Goal: Task Accomplishment & Management: Use online tool/utility

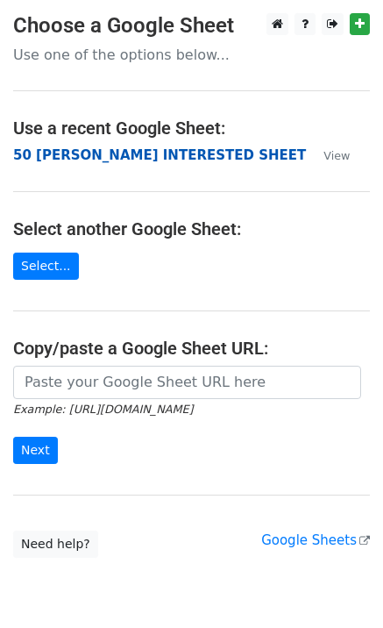
click at [96, 153] on strong "50 [PERSON_NAME] INTERESTED SHEET" at bounding box center [159, 155] width 293 height 16
click at [82, 157] on strong "50 [PERSON_NAME] INTERESTED SHEET" at bounding box center [159, 155] width 293 height 16
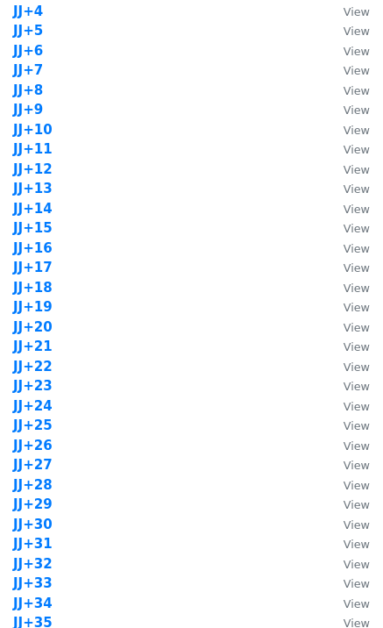
scroll to position [1169, 0]
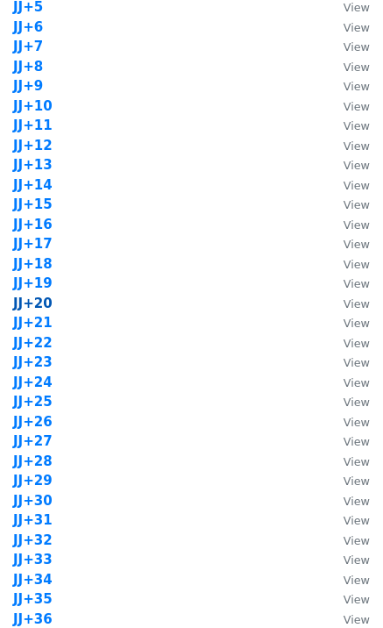
click at [39, 303] on strong "JJ+20" at bounding box center [32, 304] width 39 height 16
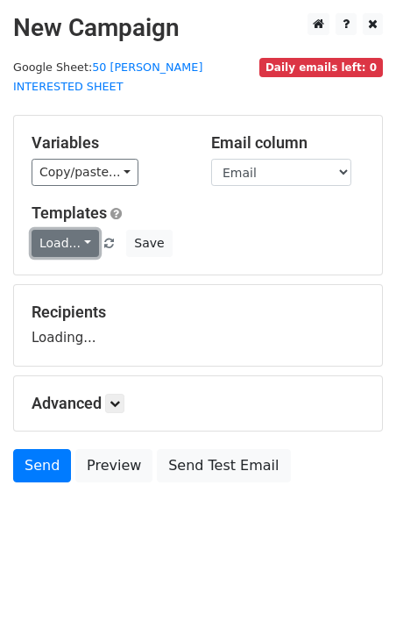
click at [70, 232] on link "Load..." at bounding box center [66, 243] width 68 height 27
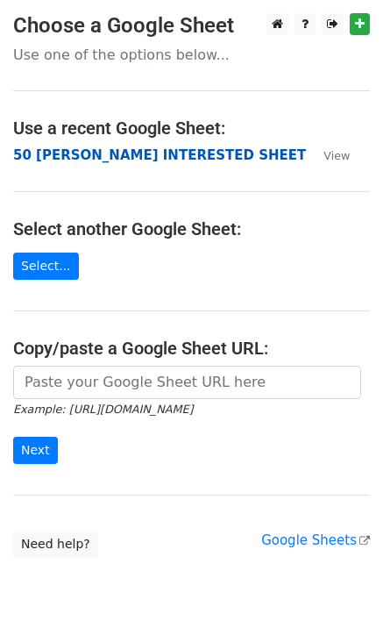
click at [127, 162] on strong "50 [PERSON_NAME] INTERESTED SHEET" at bounding box center [159, 155] width 293 height 16
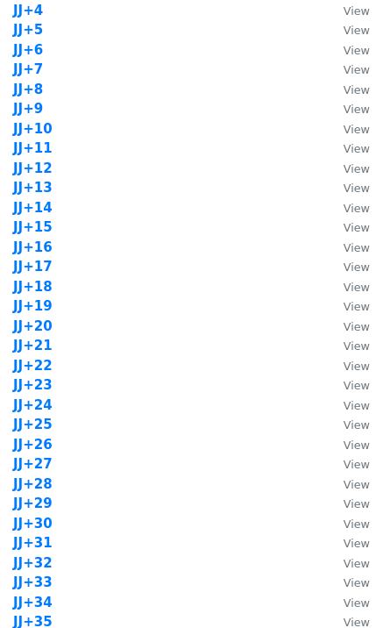
scroll to position [1169, 0]
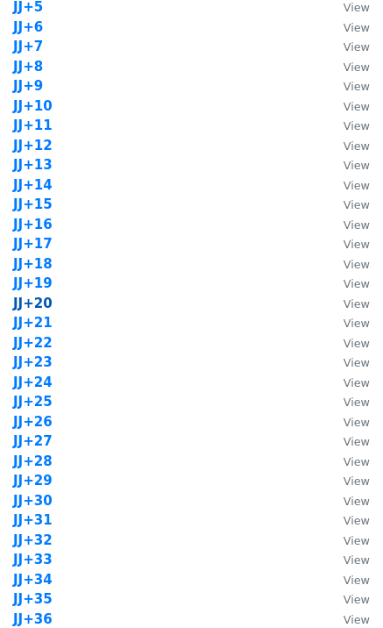
click at [39, 303] on strong "JJ+20" at bounding box center [32, 304] width 39 height 16
click at [37, 309] on strong "JJ+20" at bounding box center [32, 304] width 39 height 16
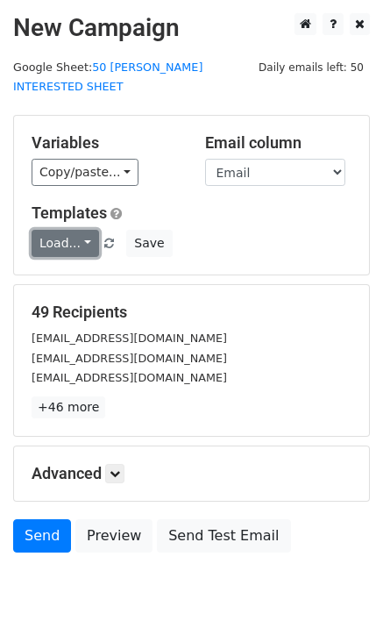
click at [74, 230] on link "Load..." at bounding box center [66, 243] width 68 height 27
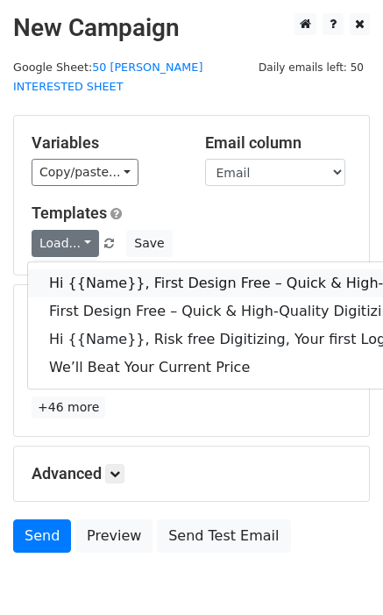
click at [140, 271] on link "Hi {{Name}}, First Design Free – Quick & High-Quality Digitizing!" at bounding box center [279, 283] width 503 height 28
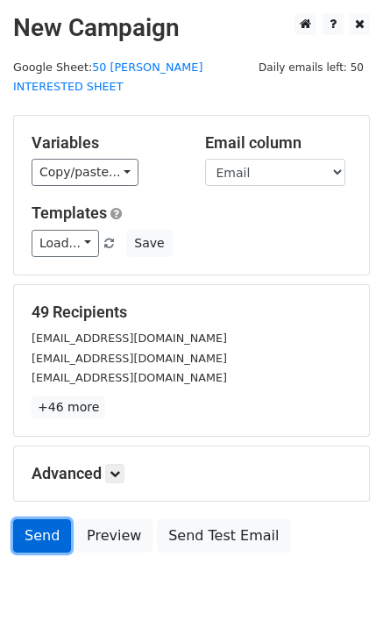
click at [39, 519] on link "Send" at bounding box center [42, 535] width 58 height 33
